Goal: Check status: Check status

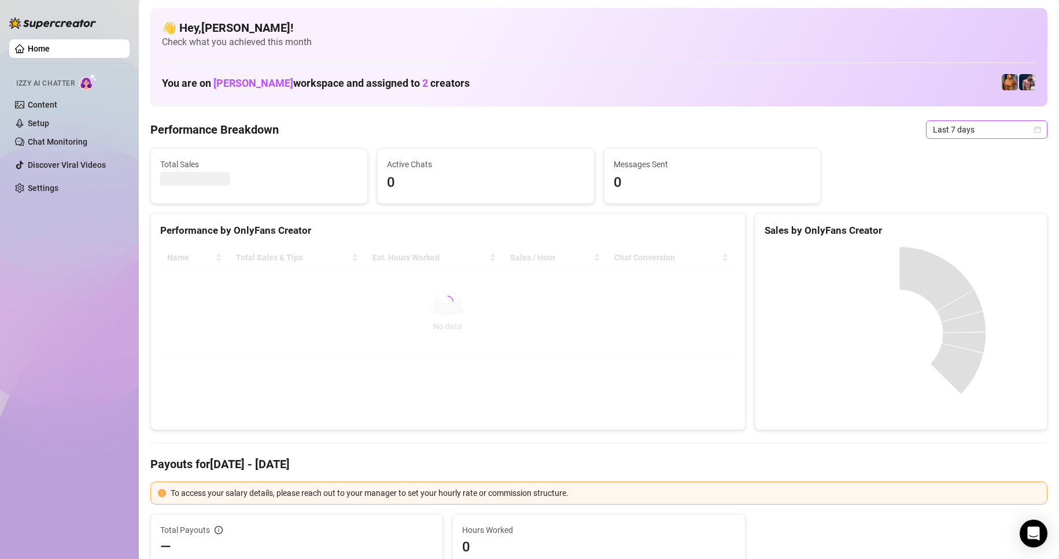
click at [977, 134] on span "Last 7 days" at bounding box center [987, 129] width 108 height 17
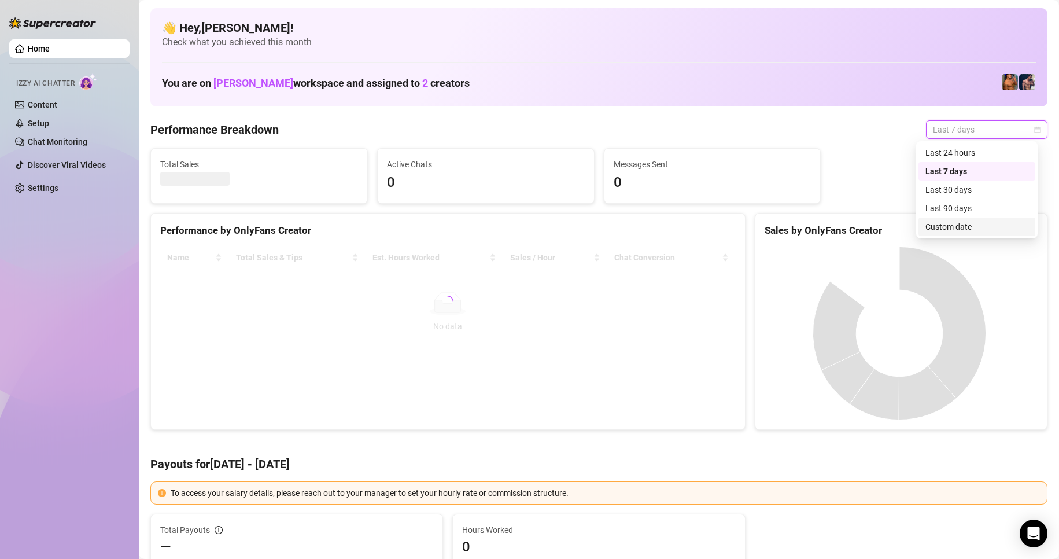
click at [958, 227] on div "Custom date" at bounding box center [977, 226] width 103 height 13
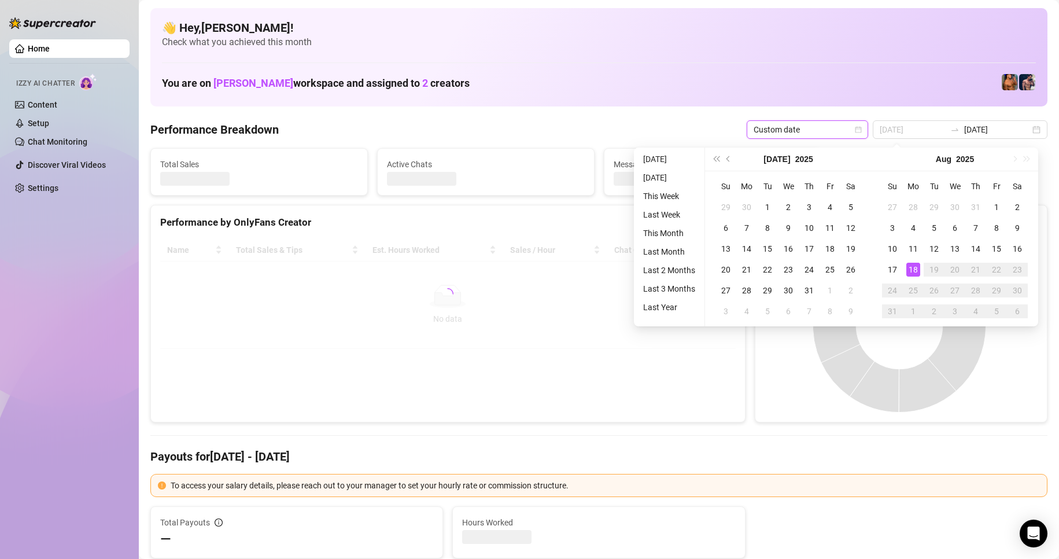
click at [918, 265] on div "18" at bounding box center [914, 270] width 14 height 14
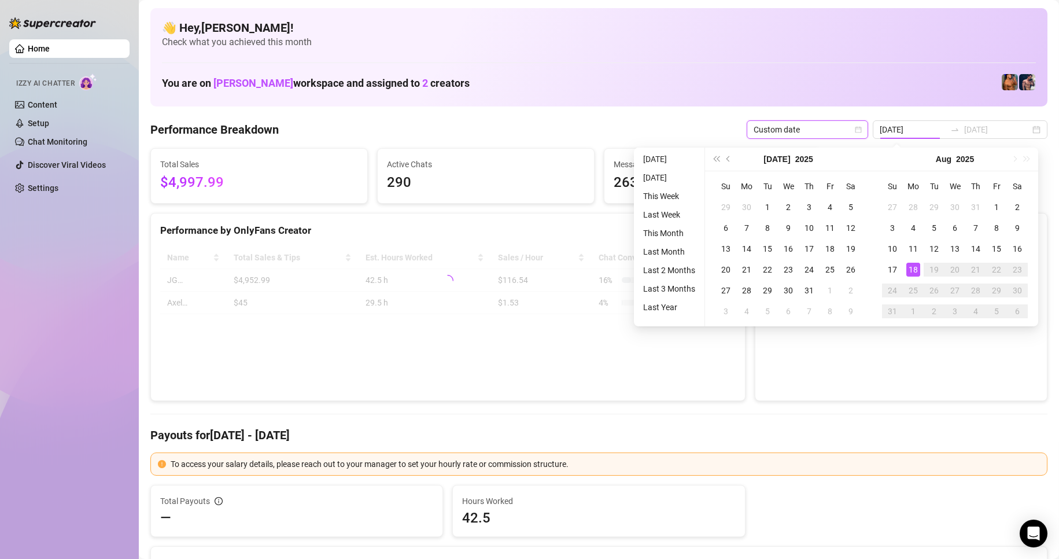
click at [918, 265] on div "18" at bounding box center [914, 270] width 14 height 14
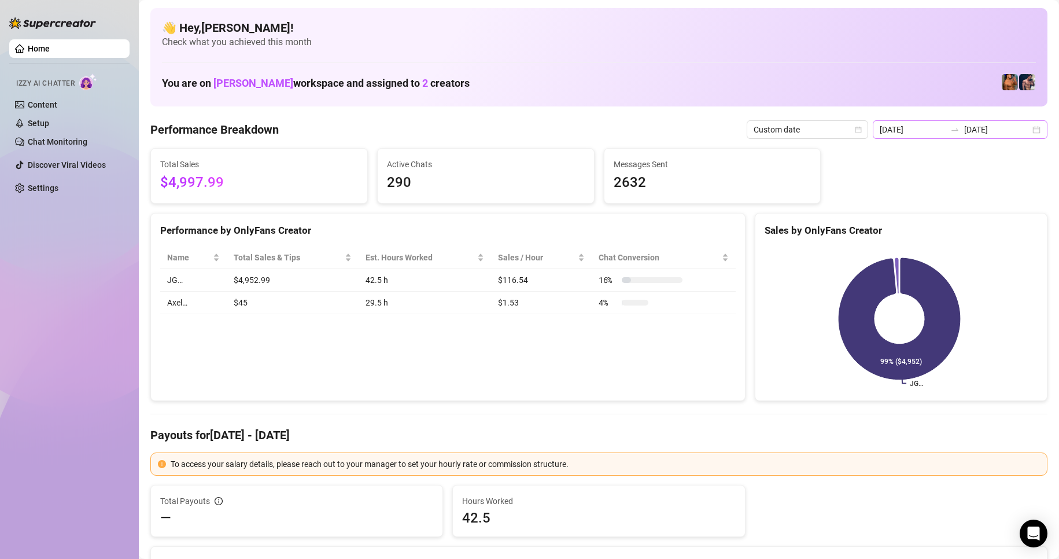
click at [1032, 128] on div "[DATE] [DATE]" at bounding box center [960, 129] width 175 height 19
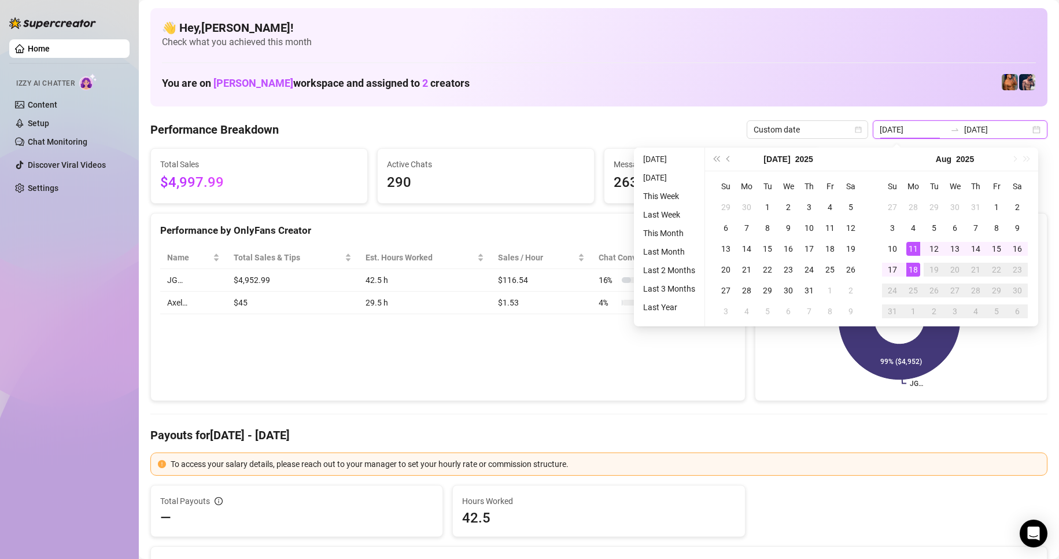
type input "[DATE]"
click at [916, 268] on div "18" at bounding box center [914, 270] width 14 height 14
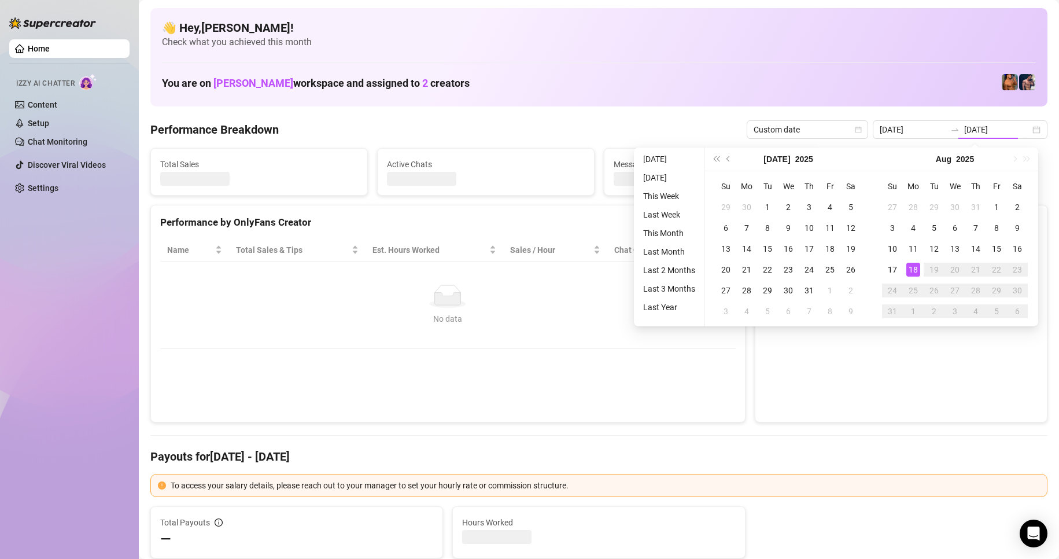
type input "[DATE]"
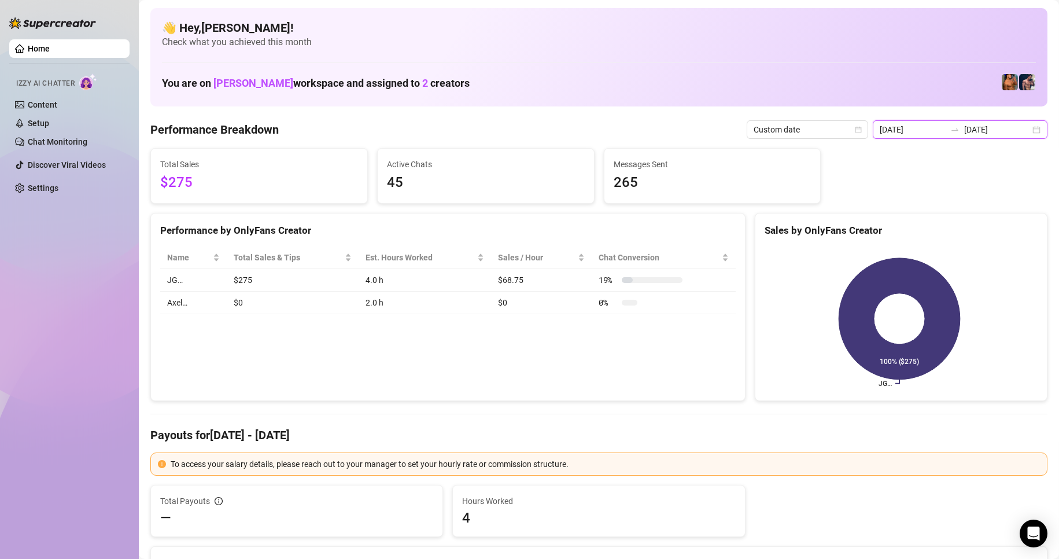
click at [1018, 130] on input "[DATE]" at bounding box center [997, 129] width 66 height 13
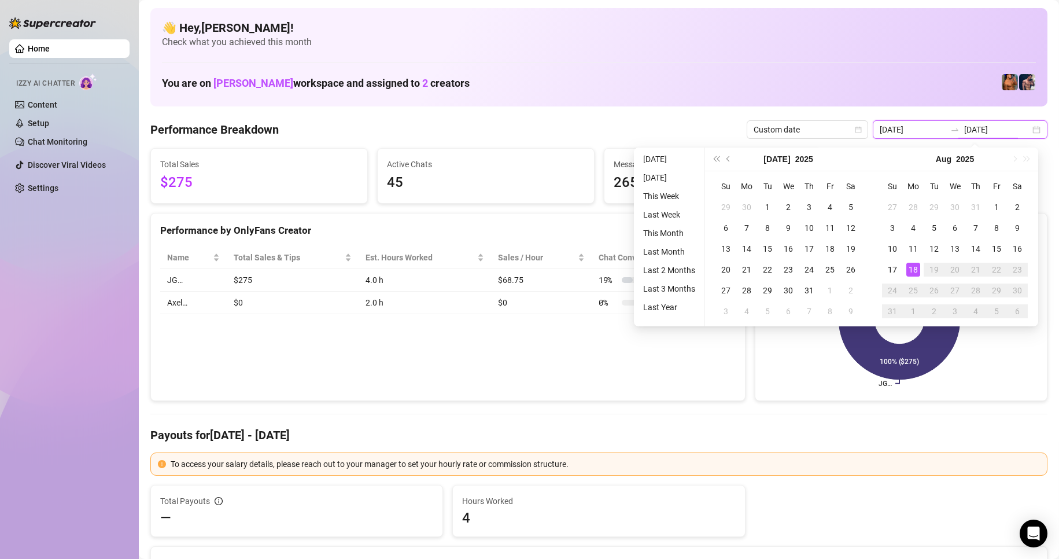
click at [1030, 130] on div "[DATE] [DATE]" at bounding box center [960, 129] width 175 height 19
type input "[DATE]"
drag, startPoint x: 995, startPoint y: 202, endPoint x: 980, endPoint y: 215, distance: 20.1
click at [995, 202] on div "1" at bounding box center [997, 207] width 14 height 14
type input "[DATE]"
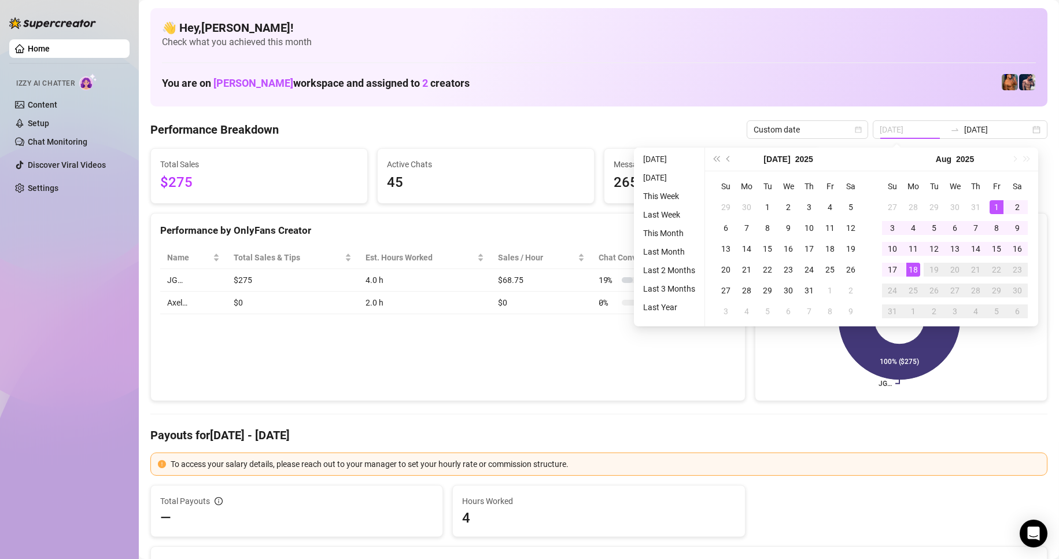
click at [908, 266] on div "18" at bounding box center [914, 270] width 14 height 14
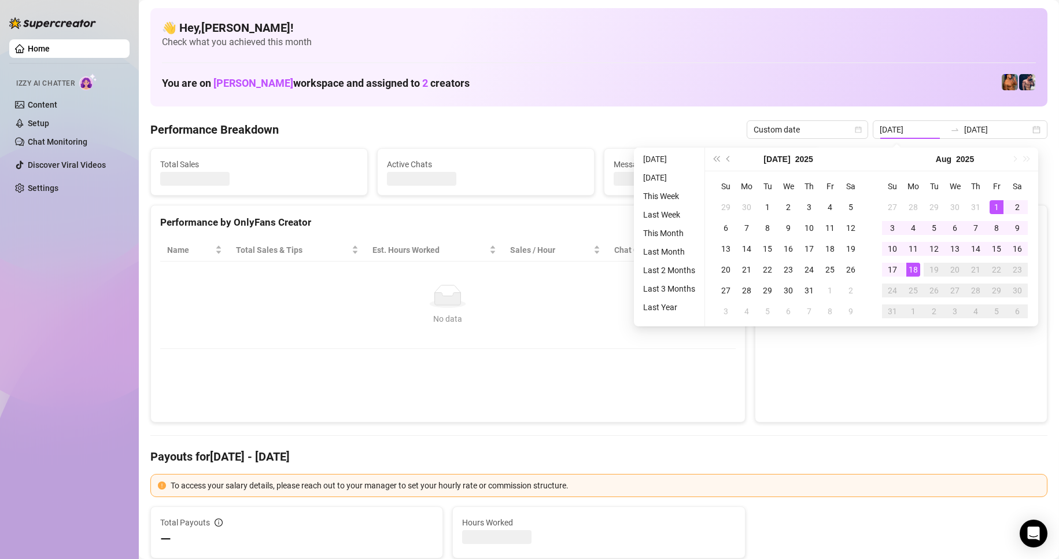
type input "[DATE]"
